Goal: Navigation & Orientation: Find specific page/section

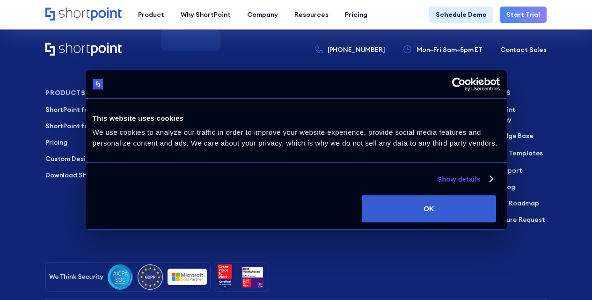
scroll to position [4081, 0]
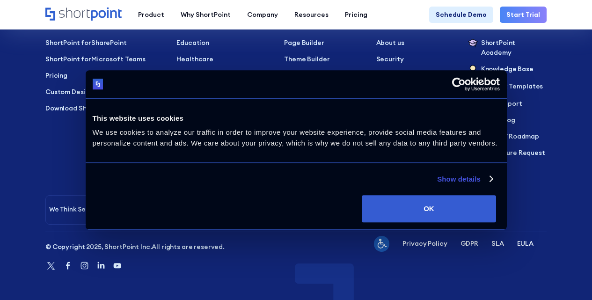
scroll to position [5139, 0]
